Goal: Task Accomplishment & Management: Use online tool/utility

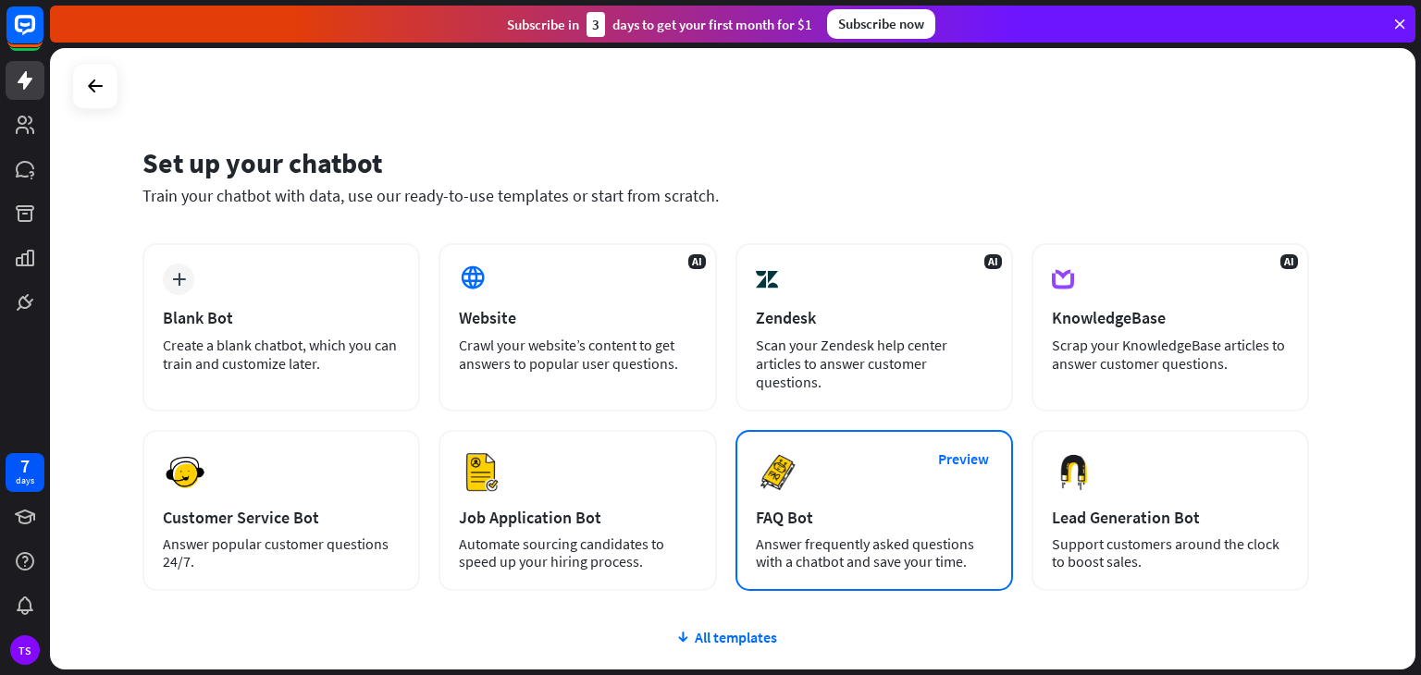
click at [836, 507] on div "FAQ Bot" at bounding box center [874, 517] width 237 height 21
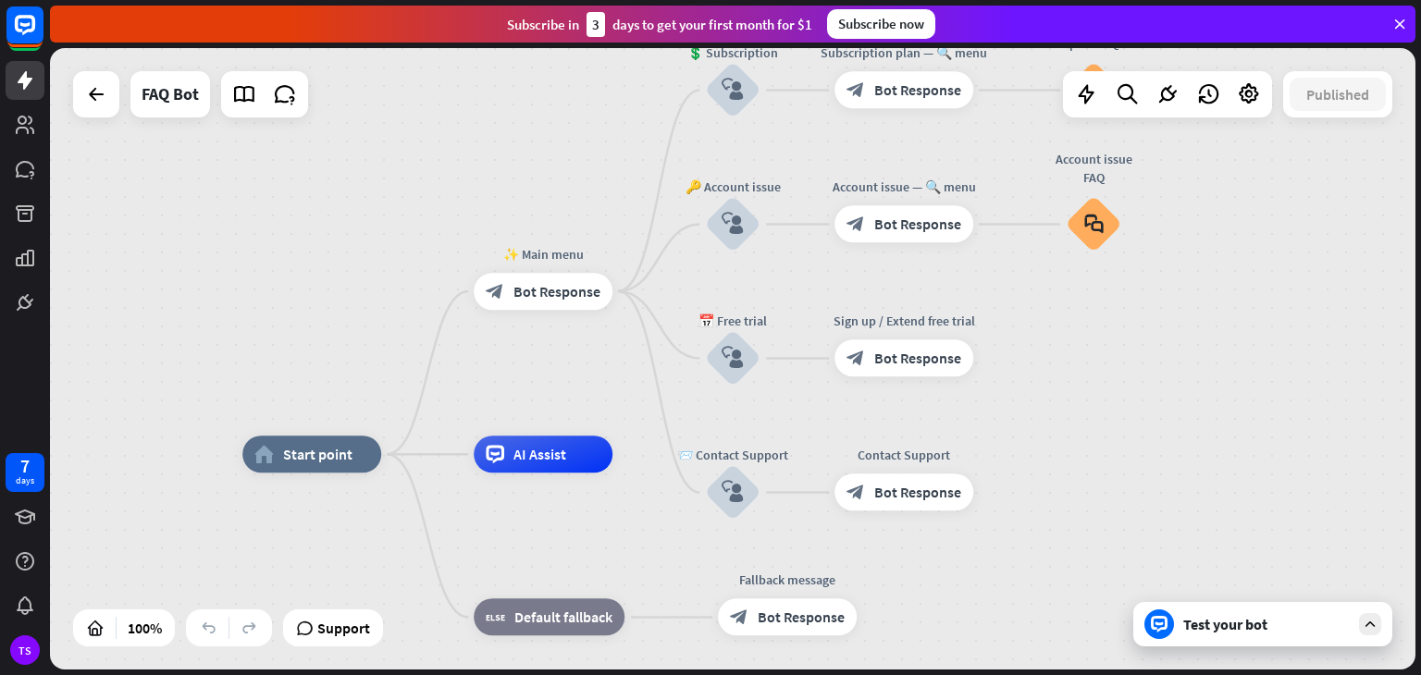
drag, startPoint x: 703, startPoint y: 285, endPoint x: 623, endPoint y: 378, distance: 123.3
click at [623, 378] on div "home_2 Start point ✨ Main menu block_bot_response Bot Response 💲 Subscription b…" at bounding box center [732, 359] width 1365 height 622
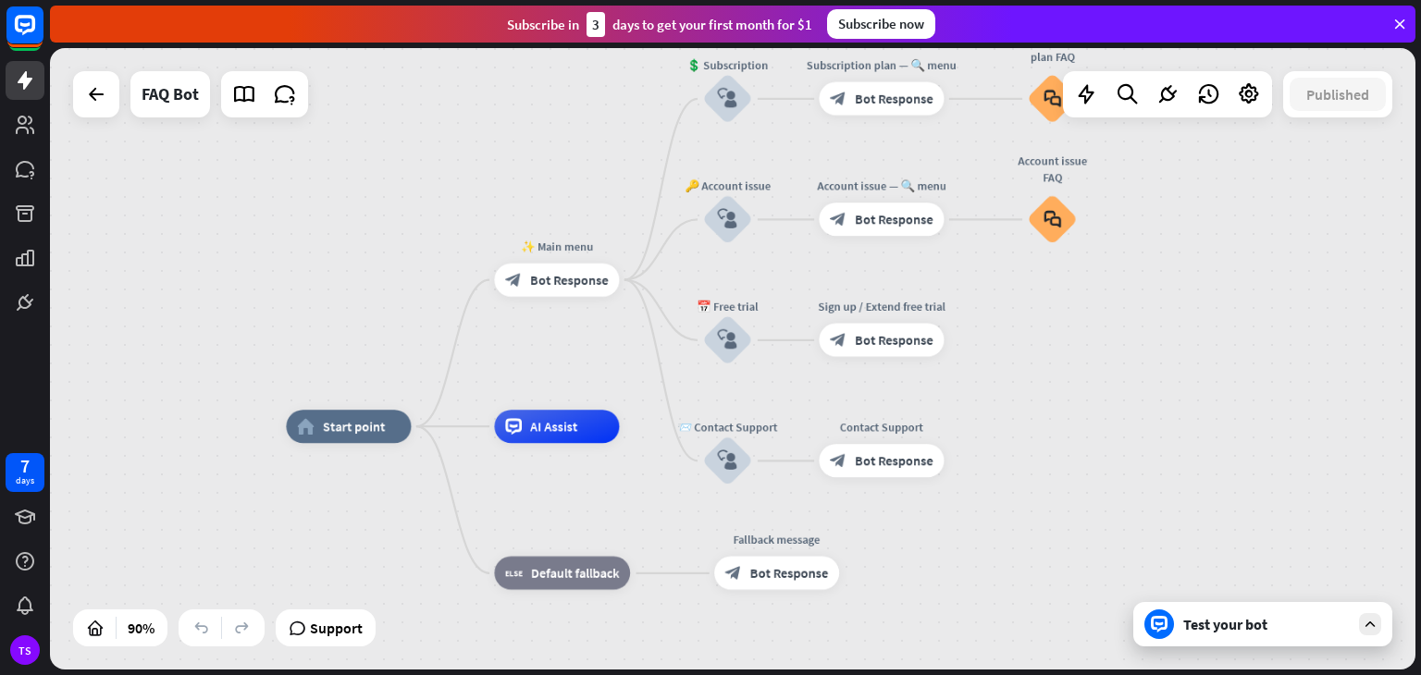
drag, startPoint x: 585, startPoint y: 375, endPoint x: 587, endPoint y: 358, distance: 16.9
click at [587, 358] on div "home_2 Start point ✨ Main menu block_bot_response Bot Response 💲 Subscription b…" at bounding box center [732, 359] width 1365 height 622
click at [356, 438] on div "home_2 Start point" at bounding box center [348, 426] width 125 height 33
click at [353, 390] on span "Edit name" at bounding box center [333, 389] width 52 height 15
click at [583, 286] on span "Bot Response" at bounding box center [569, 280] width 79 height 17
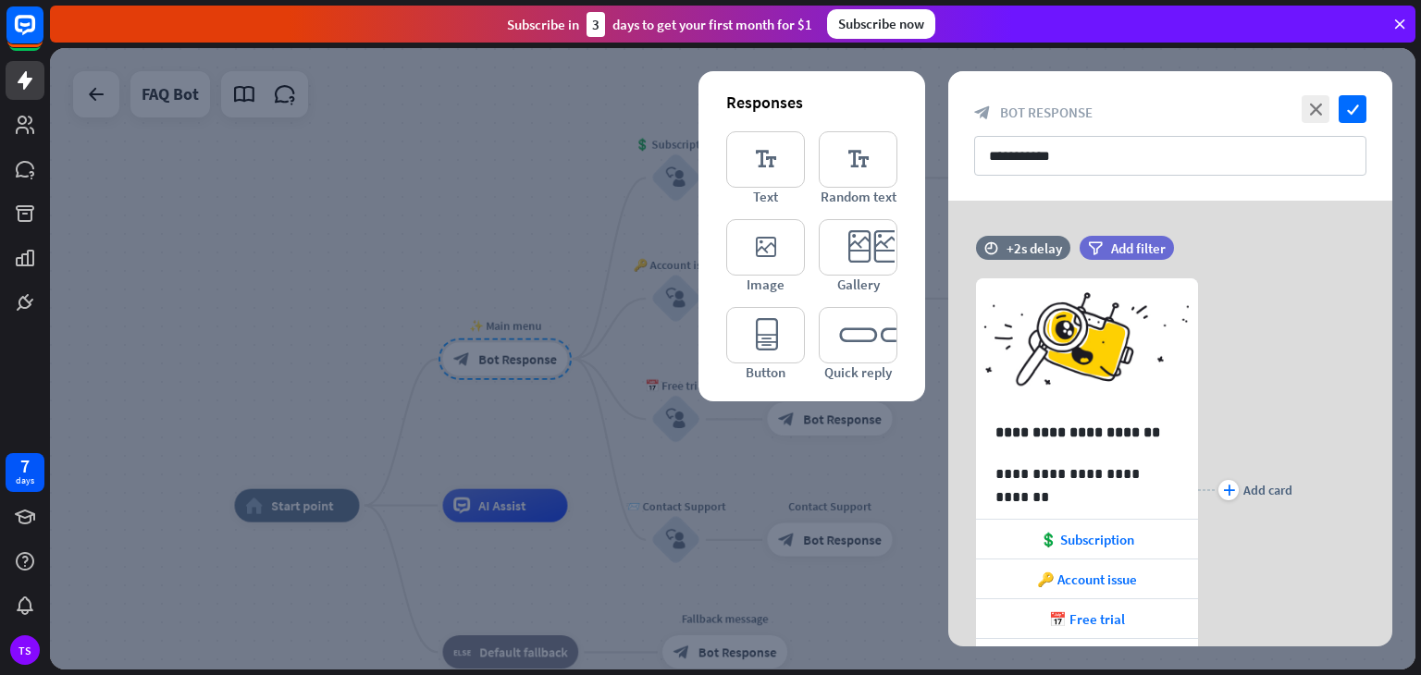
click at [439, 243] on div at bounding box center [732, 359] width 1365 height 622
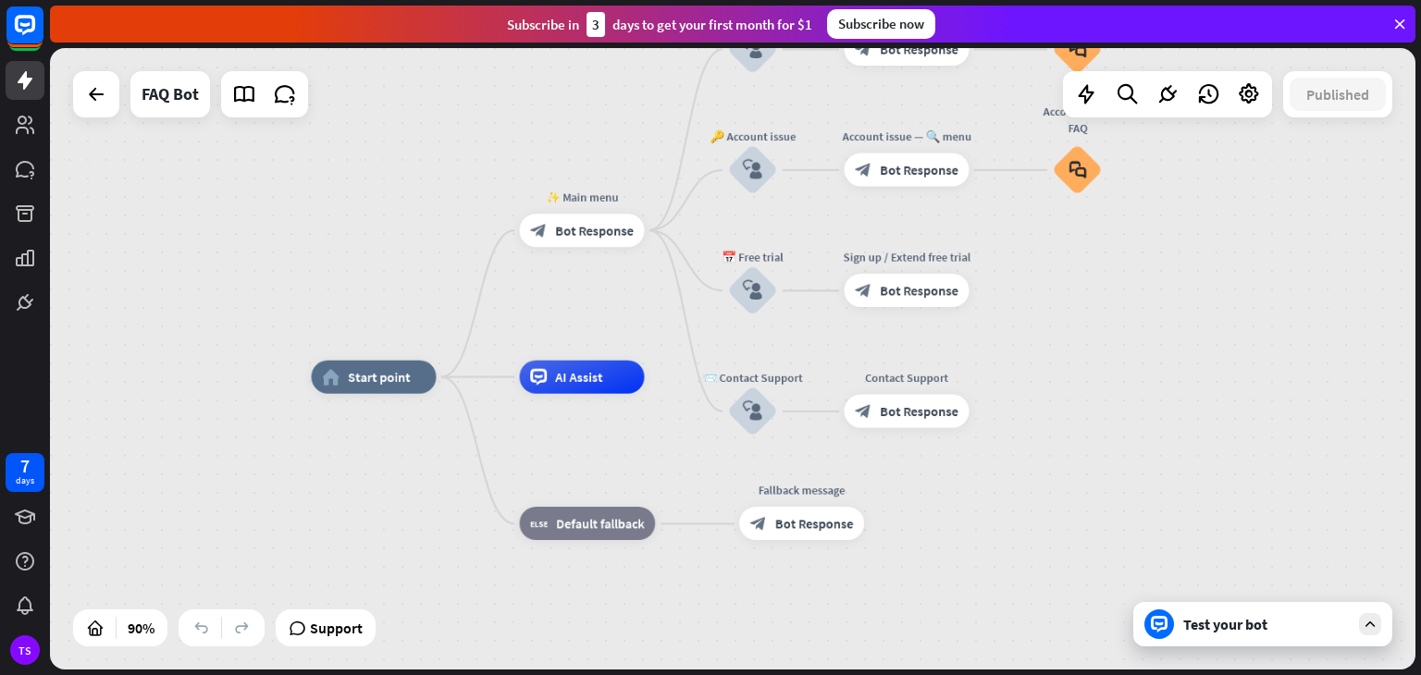
drag, startPoint x: 998, startPoint y: 459, endPoint x: 1075, endPoint y: 330, distance: 149.8
click at [1075, 330] on div "home_2 Start point ✨ Main menu block_bot_response Bot Response 💲 Subscription b…" at bounding box center [732, 359] width 1365 height 622
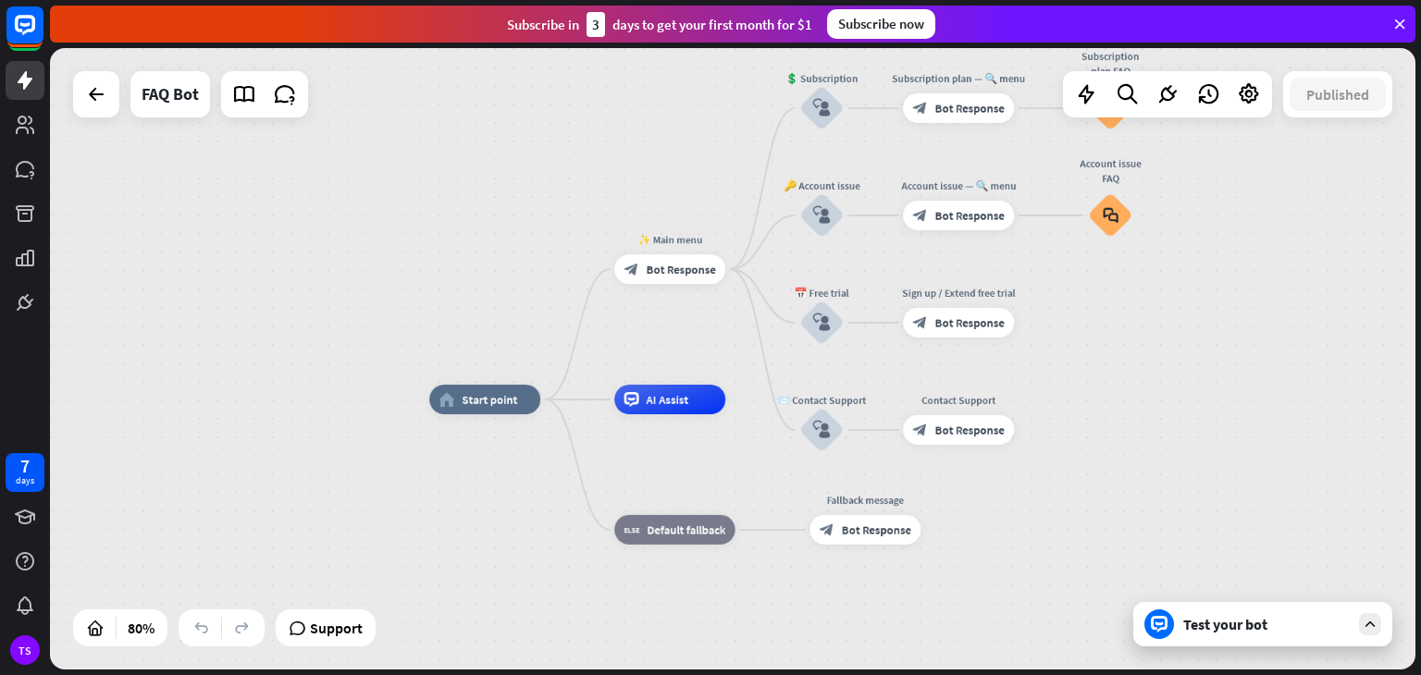
drag, startPoint x: 295, startPoint y: 315, endPoint x: 326, endPoint y: 341, distance: 40.0
click at [326, 341] on div "home_2 Start point ✨ Main menu block_bot_response Bot Response 💲 Subscription b…" at bounding box center [732, 359] width 1365 height 622
